Goal: Transaction & Acquisition: Purchase product/service

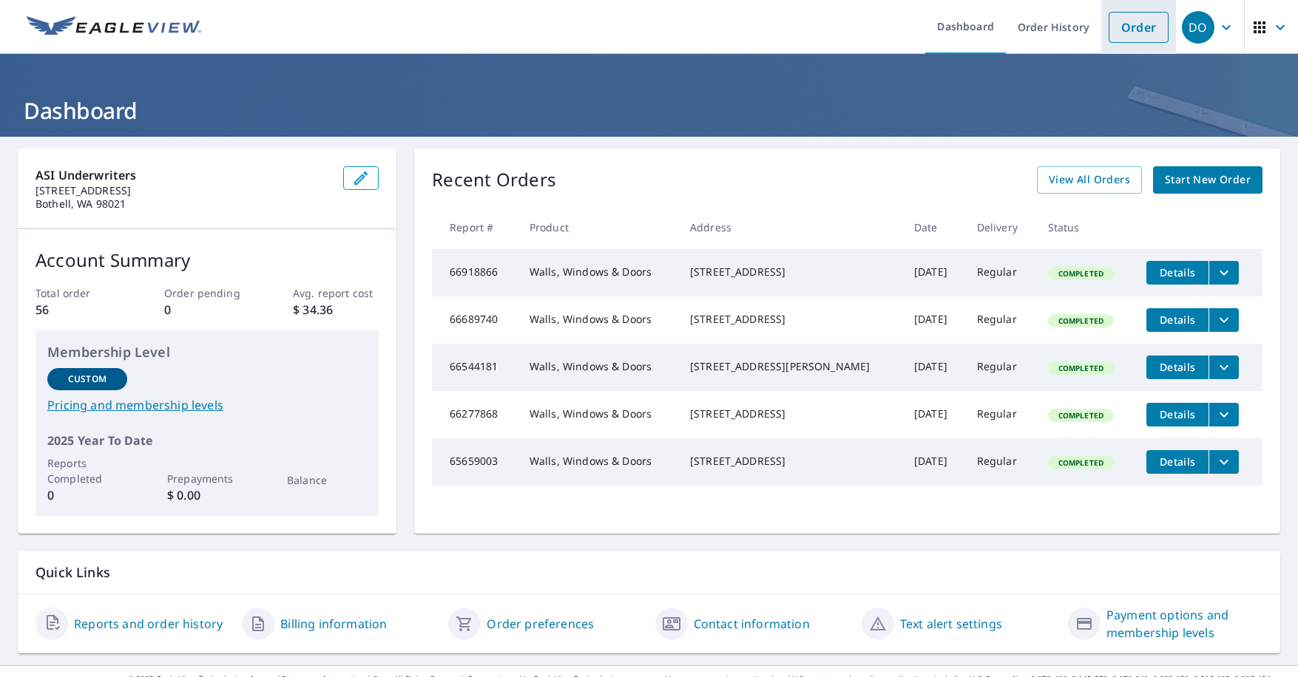
click at [1136, 31] on link "Order" at bounding box center [1138, 27] width 60 height 31
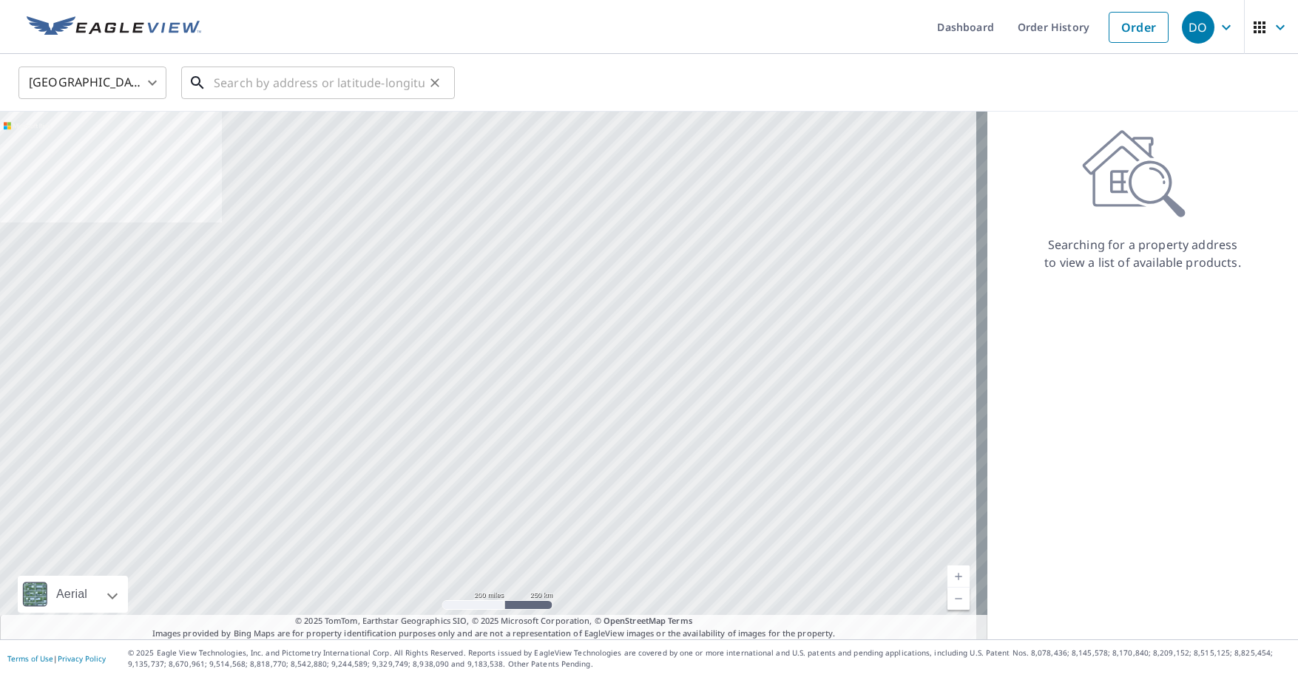
click at [230, 84] on input "text" at bounding box center [319, 82] width 211 height 41
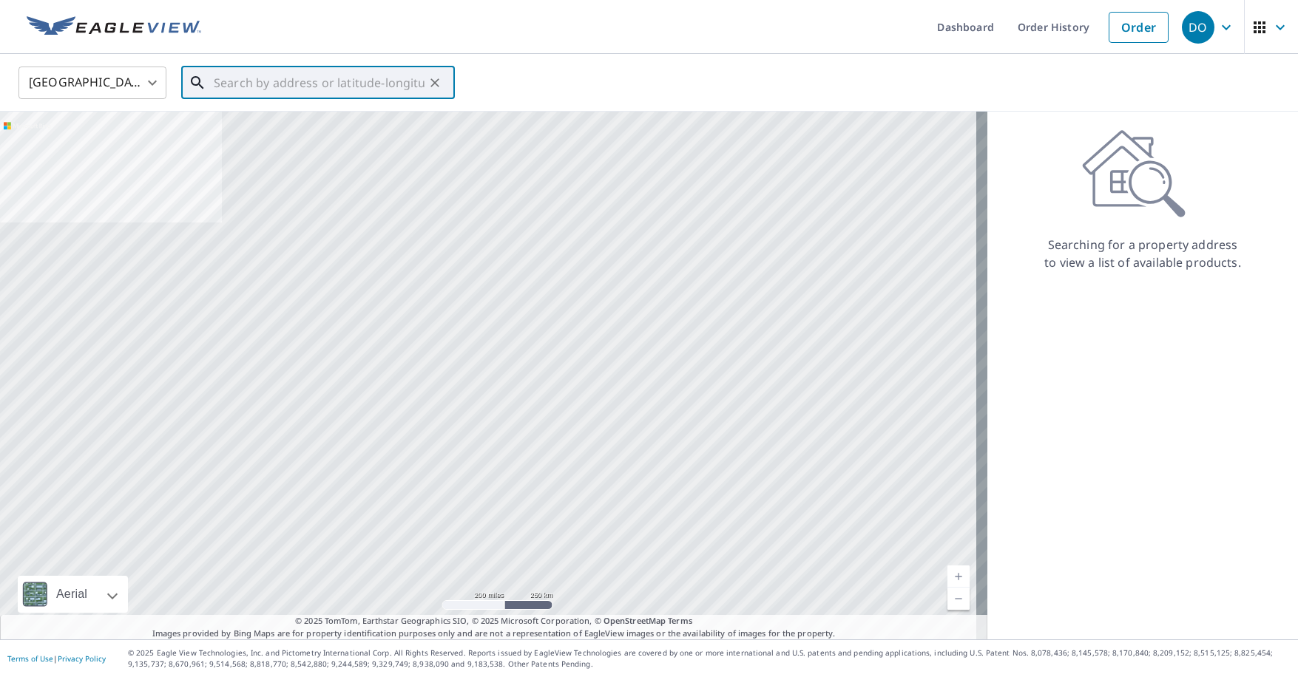
paste input "[STREET_ADDRESS]"
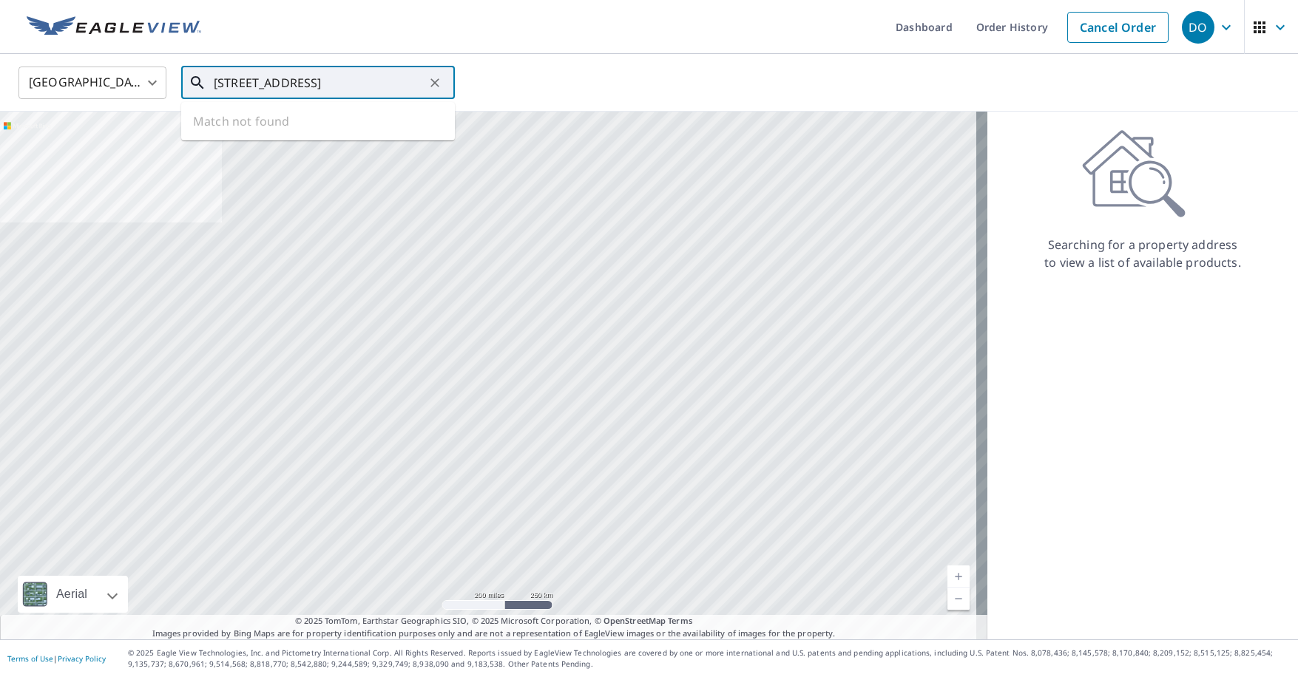
scroll to position [0, 47]
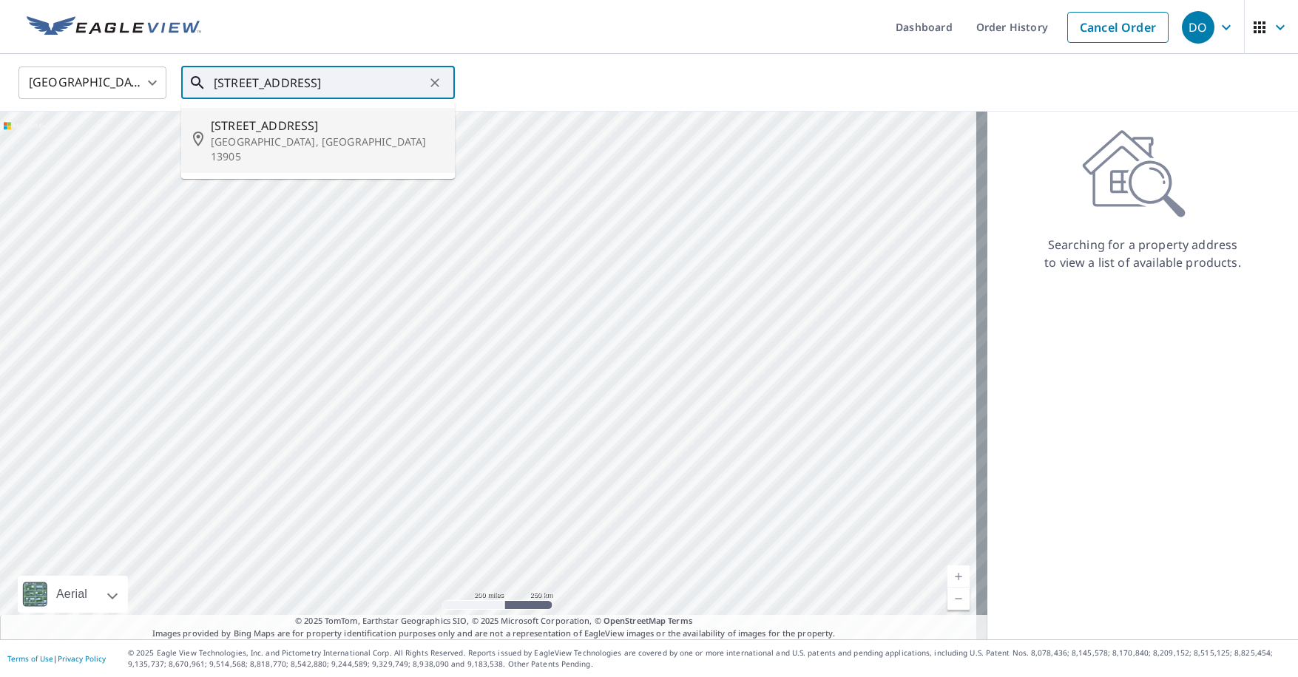
click at [269, 123] on span "[STREET_ADDRESS]" at bounding box center [327, 126] width 232 height 18
type input "[STREET_ADDRESS][PERSON_NAME]"
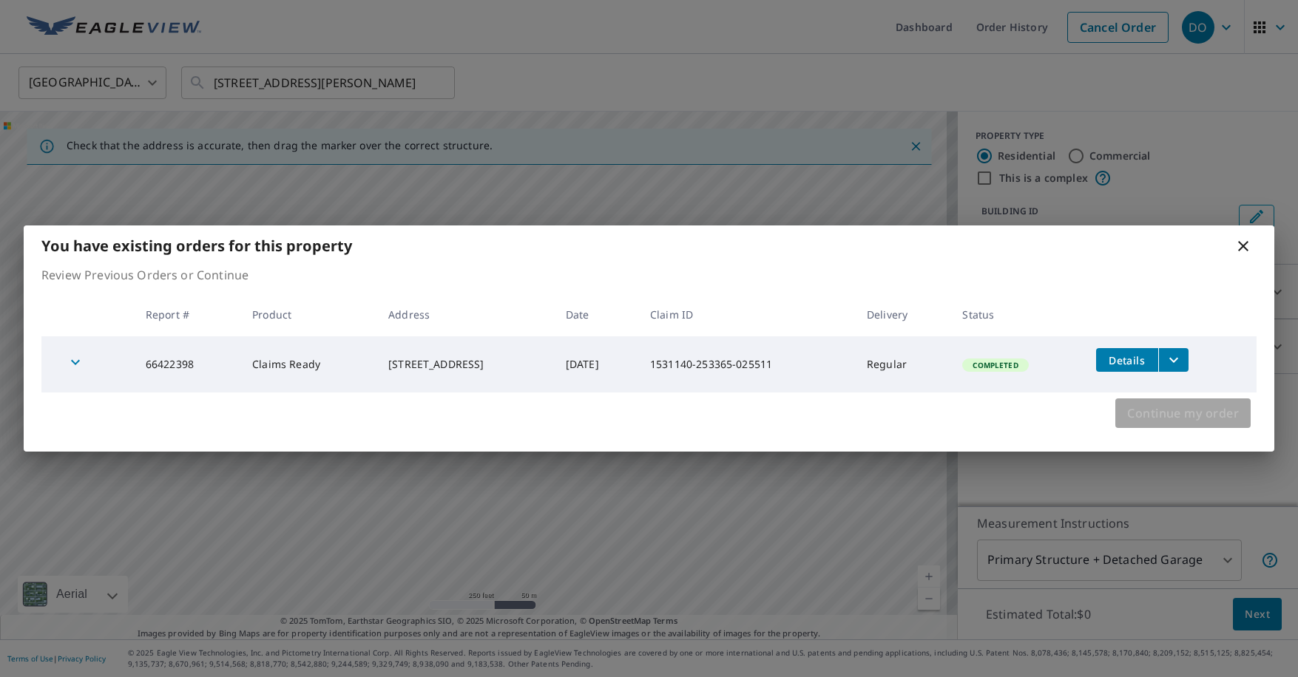
click at [1203, 403] on span "Continue my order" at bounding box center [1183, 413] width 112 height 21
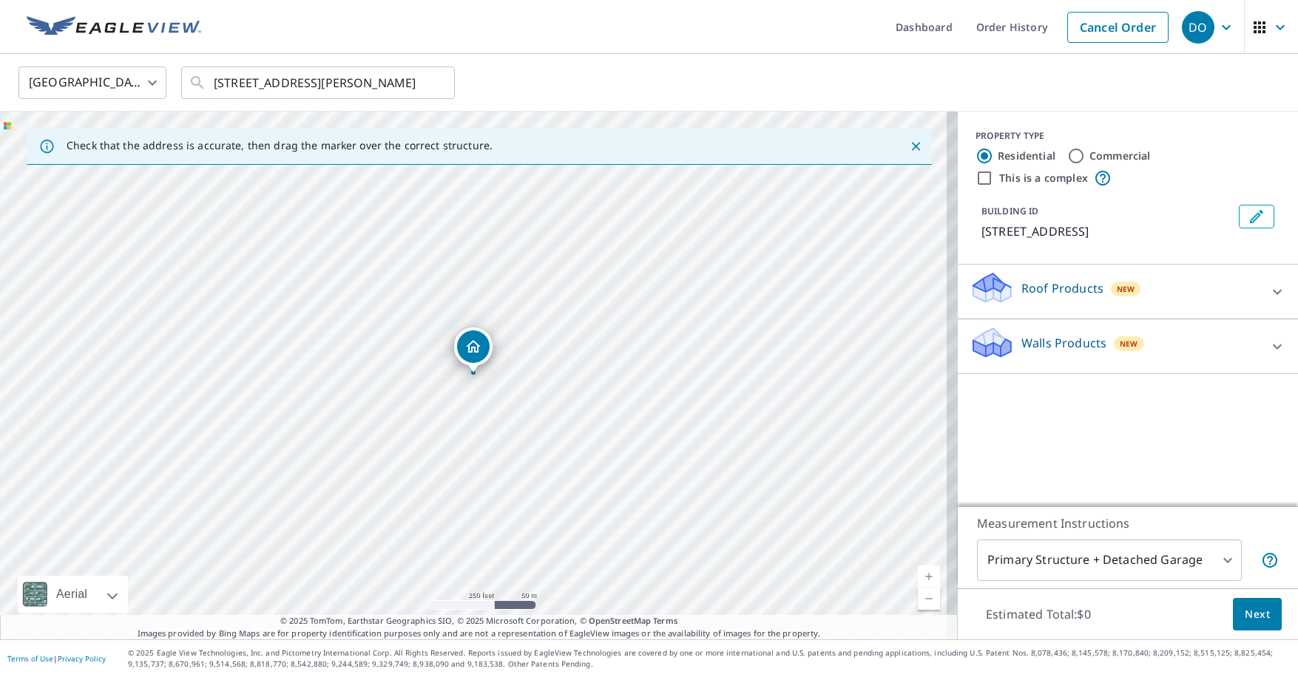
click at [1232, 342] on div "Walls Products New" at bounding box center [1114, 346] width 290 height 42
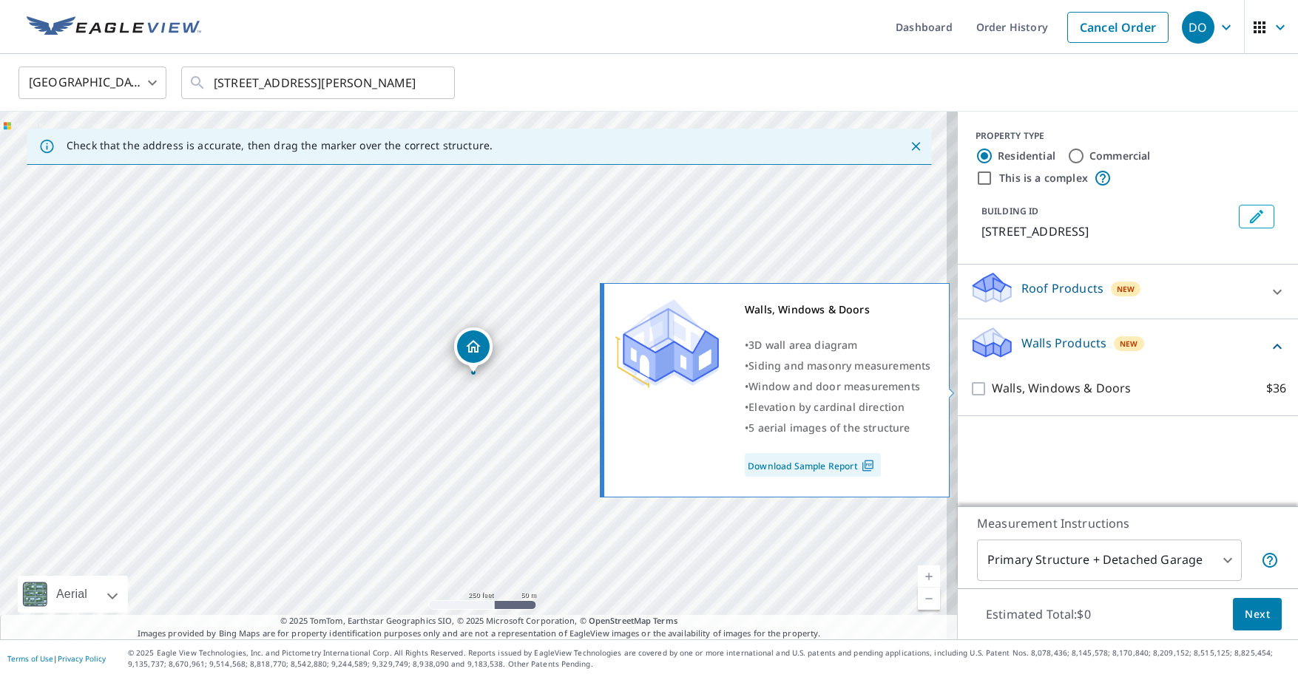
click at [971, 388] on input "Walls, Windows & Doors $36" at bounding box center [980, 389] width 22 height 18
checkbox input "true"
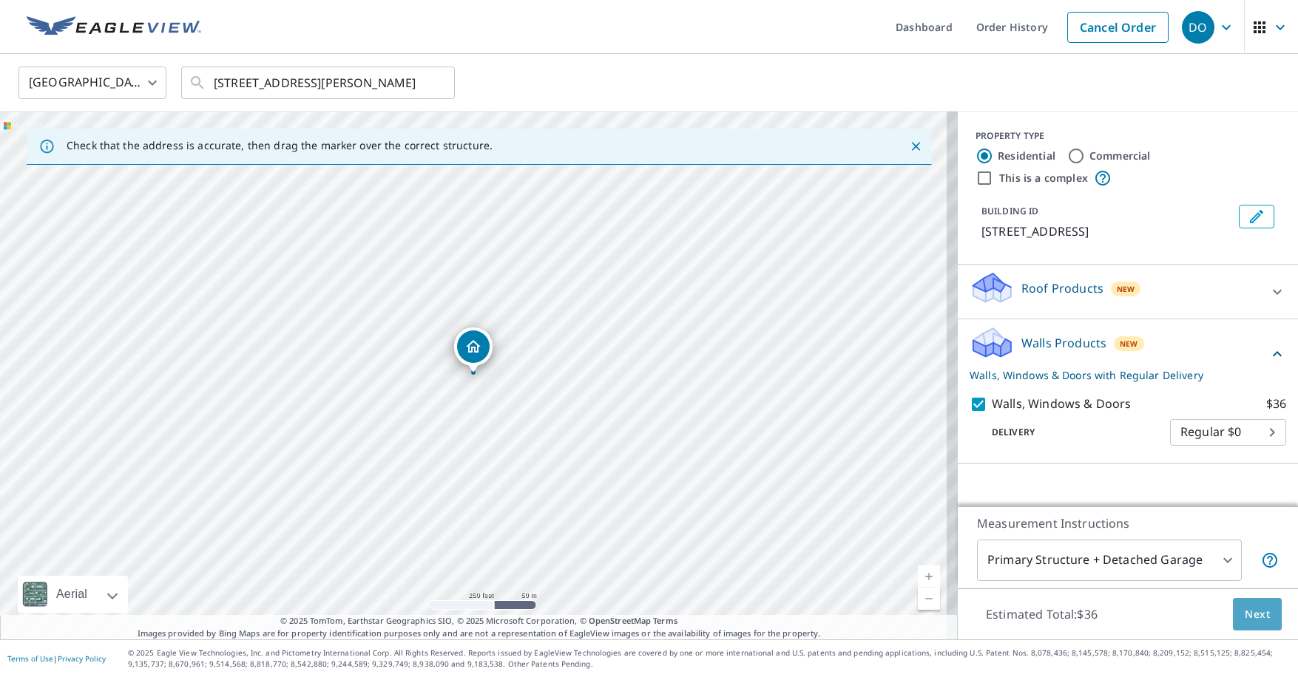
click at [1248, 611] on span "Next" at bounding box center [1256, 615] width 25 height 18
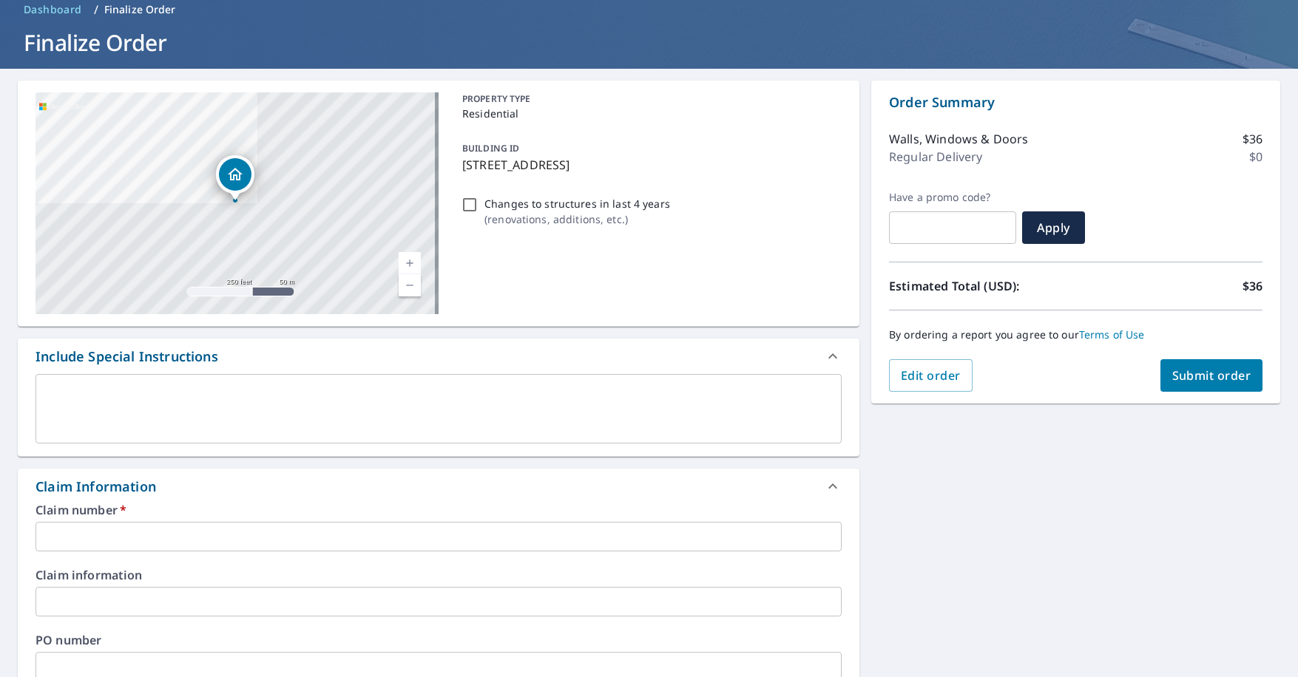
scroll to position [222, 0]
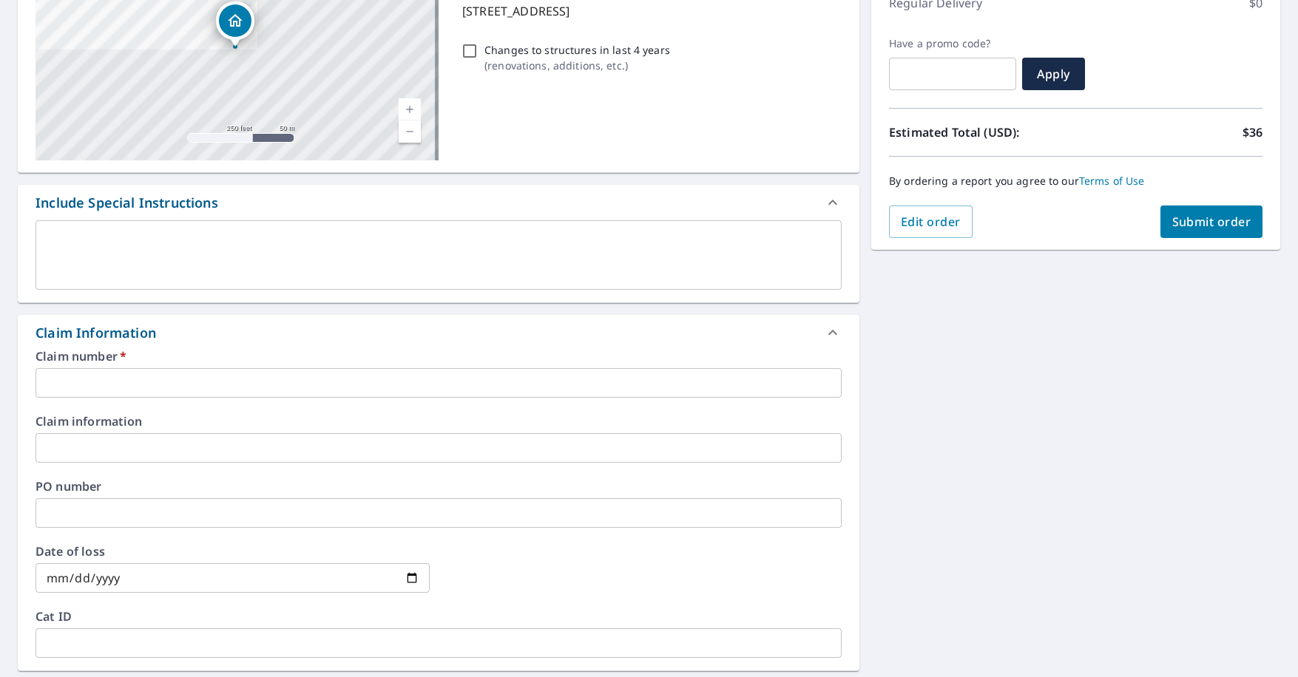
click at [74, 383] on input "text" at bounding box center [438, 383] width 806 height 30
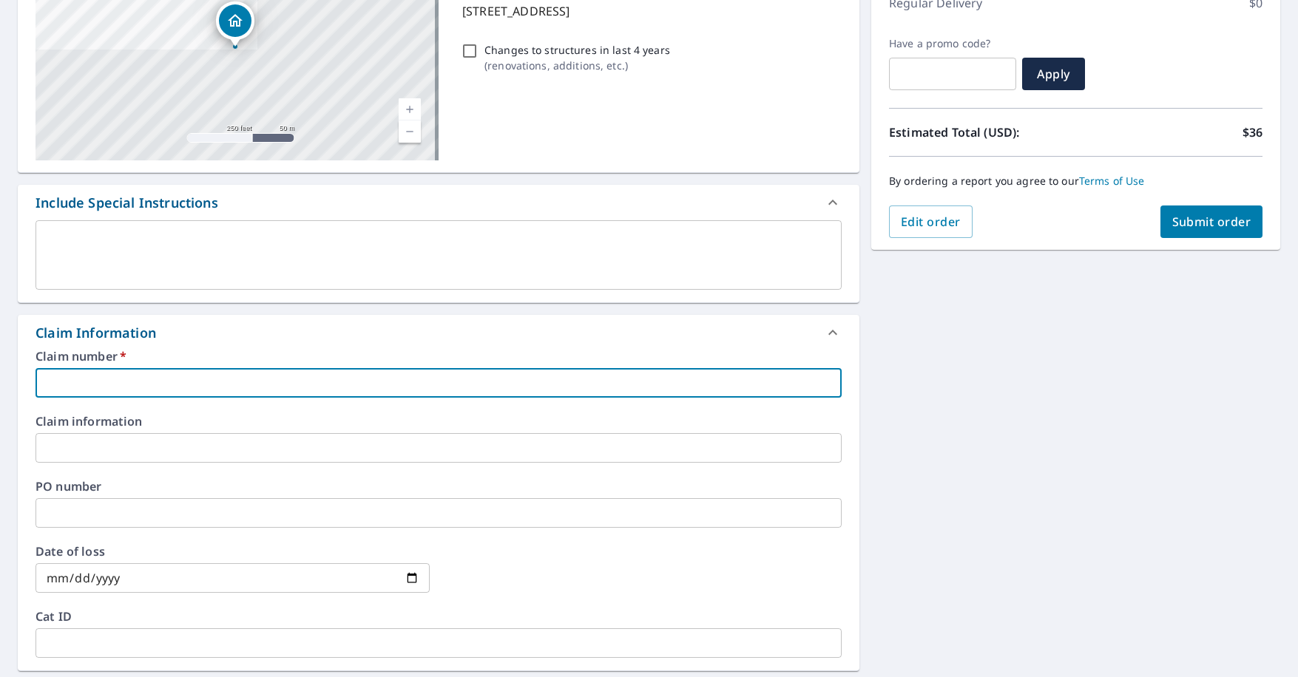
paste input "1531140"
type input "1531140"
click at [413, 575] on input "date" at bounding box center [232, 578] width 394 height 30
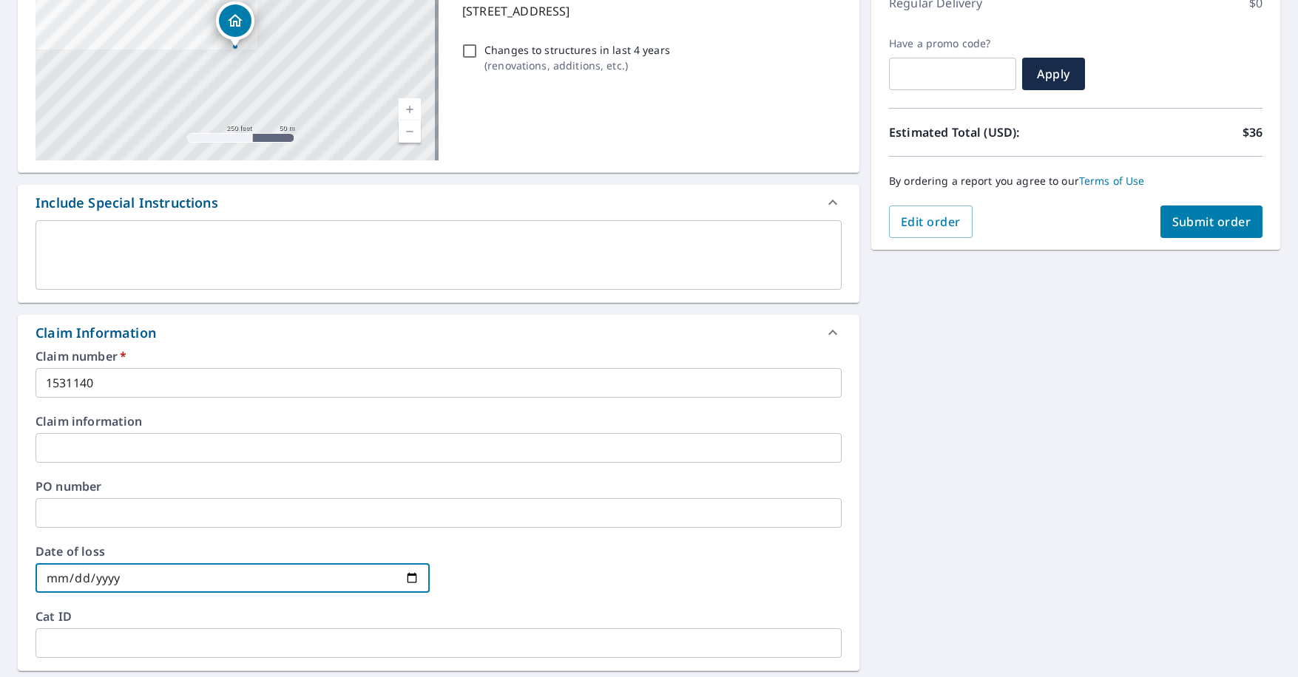
type input "[DATE]"
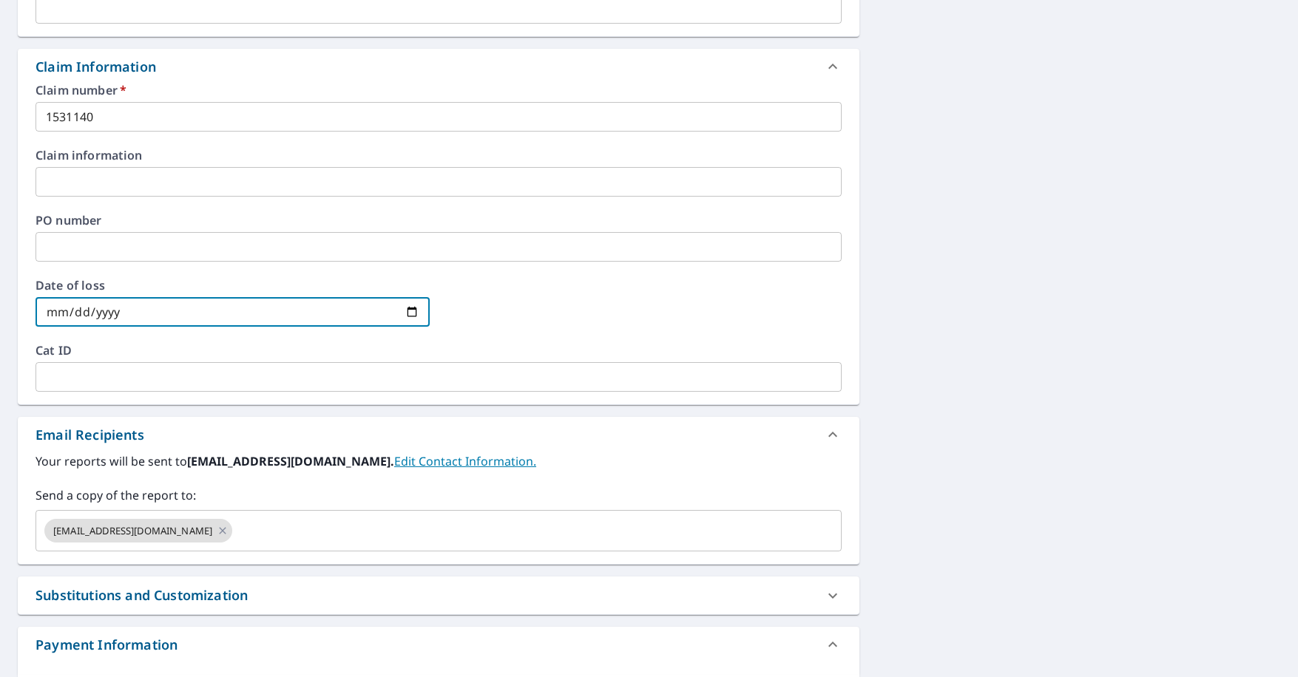
scroll to position [518, 0]
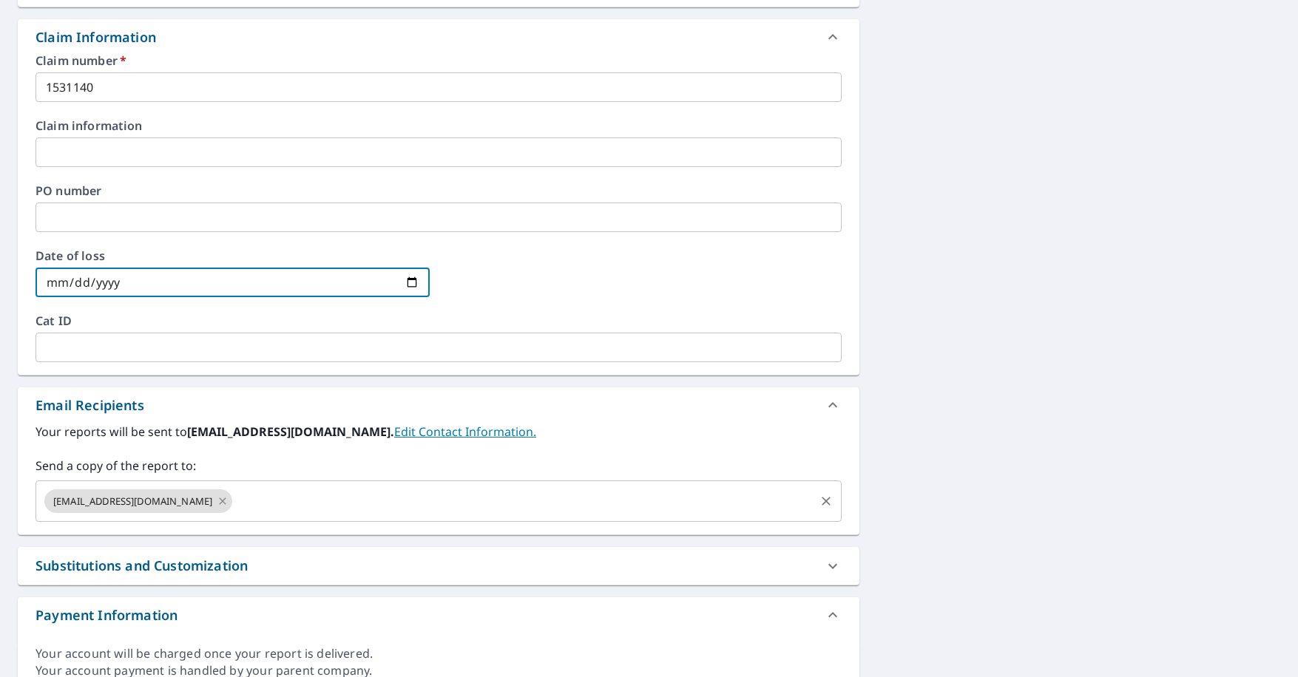
click at [220, 501] on icon at bounding box center [223, 501] width 7 height 7
click at [78, 505] on input "text" at bounding box center [427, 501] width 770 height 28
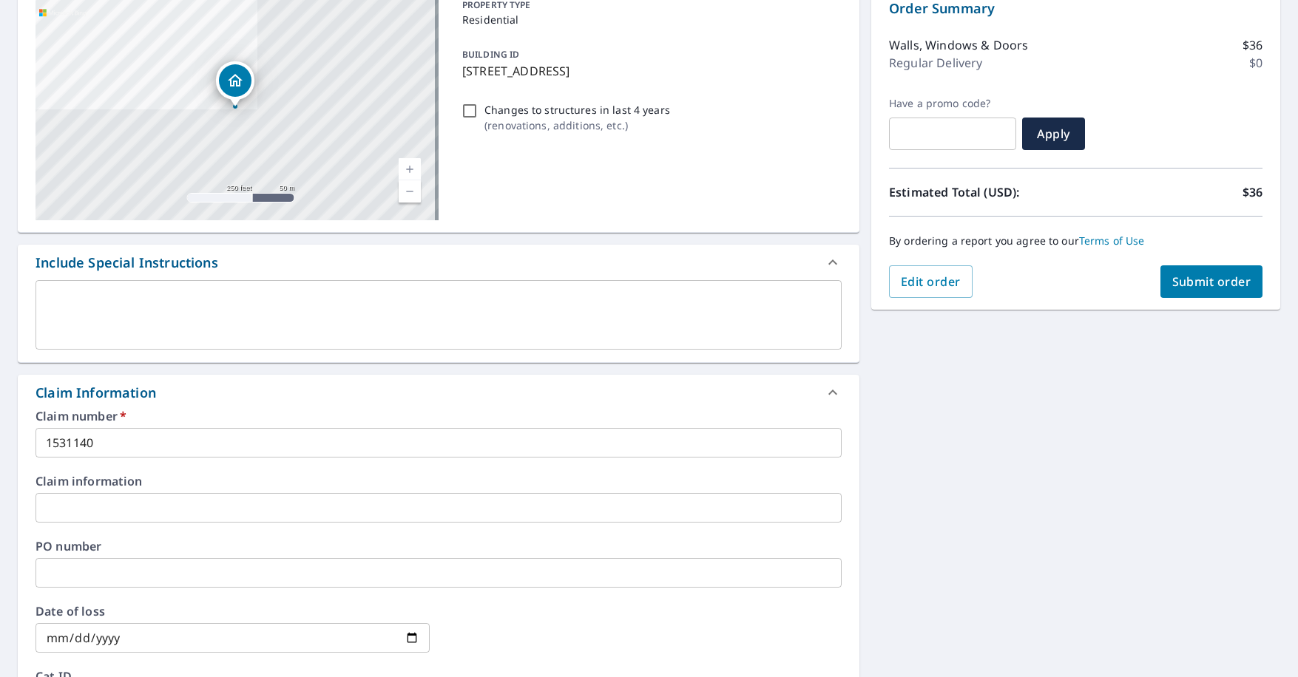
scroll to position [0, 0]
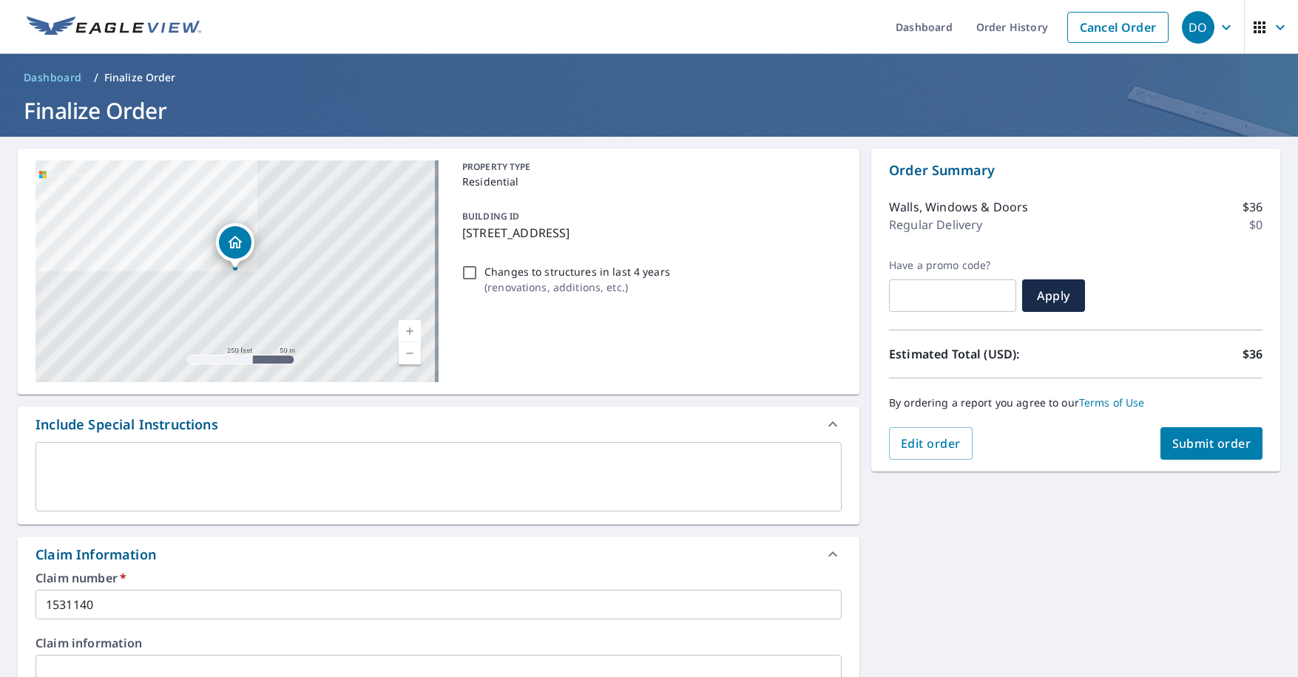
type input "[EMAIL_ADDRESS][DOMAIN_NAME]"
click at [1218, 441] on span "Submit order" at bounding box center [1211, 443] width 79 height 16
